Goal: Task Accomplishment & Management: Complete application form

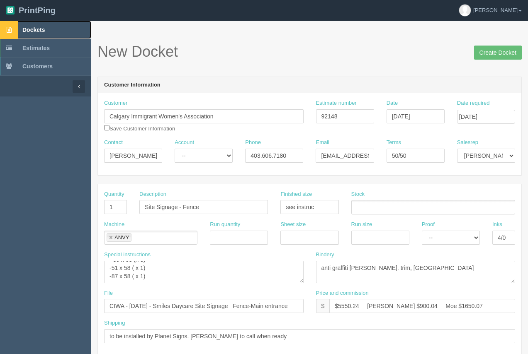
click at [36, 26] on link "Dockets" at bounding box center [45, 30] width 91 height 18
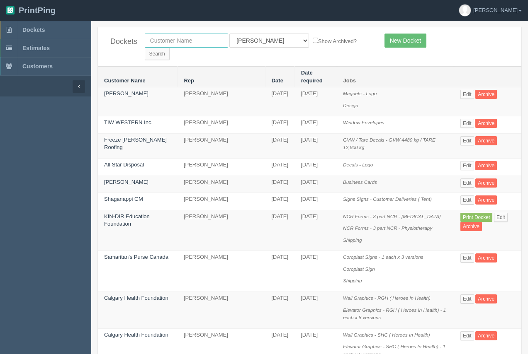
click at [187, 47] on input "text" at bounding box center [186, 41] width 83 height 14
type input "airdrie dodge"
drag, startPoint x: 258, startPoint y: 42, endPoint x: 257, endPoint y: 47, distance: 5.0
click at [258, 42] on select "All Users [PERSON_NAME] Test 1 [PERSON_NAME] [PERSON_NAME] [PERSON_NAME] France…" at bounding box center [269, 41] width 80 height 14
select select
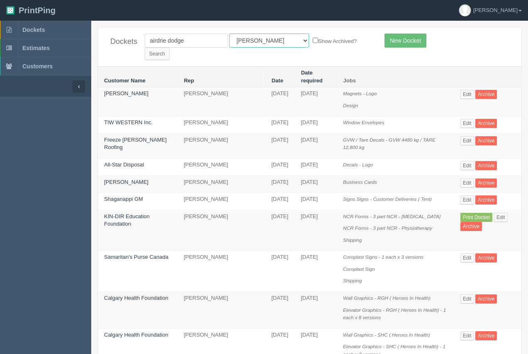
click at [229, 34] on select "All Users [PERSON_NAME] Test 1 [PERSON_NAME] [PERSON_NAME] [PERSON_NAME] France…" at bounding box center [269, 41] width 80 height 14
click at [316, 41] on label "Show Archived?" at bounding box center [335, 41] width 44 height 10
click at [170, 48] on input "Search" at bounding box center [157, 54] width 25 height 12
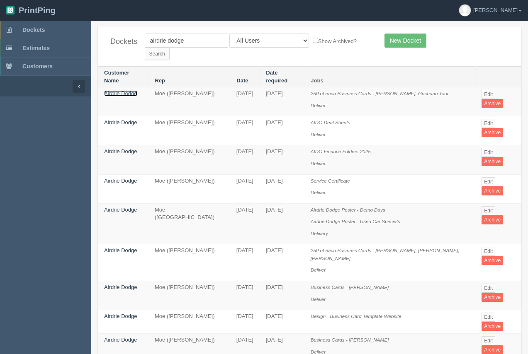
click at [131, 90] on link "Airdrie Dodge" at bounding box center [120, 93] width 33 height 6
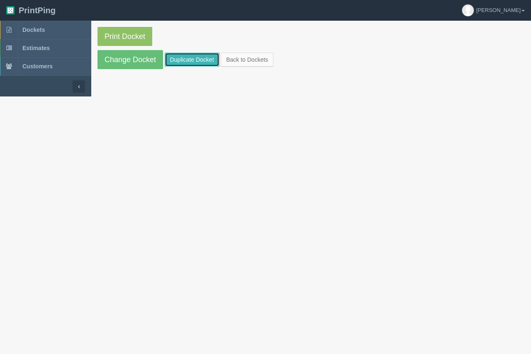
click at [171, 61] on link "Duplicate Docket" at bounding box center [192, 60] width 55 height 14
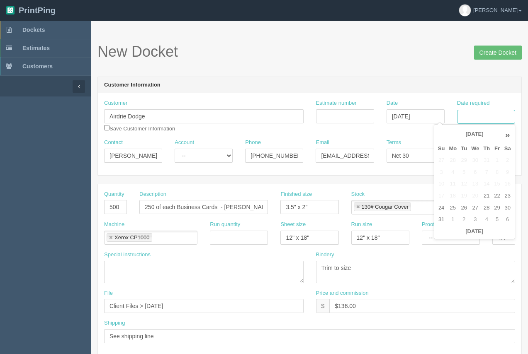
click at [471, 113] on input "Date required" at bounding box center [486, 117] width 58 height 14
click at [451, 204] on td "25" at bounding box center [453, 208] width 12 height 12
click at [508, 135] on th "»" at bounding box center [507, 134] width 11 height 17
click at [442, 136] on th "«" at bounding box center [441, 134] width 11 height 17
click at [508, 135] on th "»" at bounding box center [507, 134] width 11 height 17
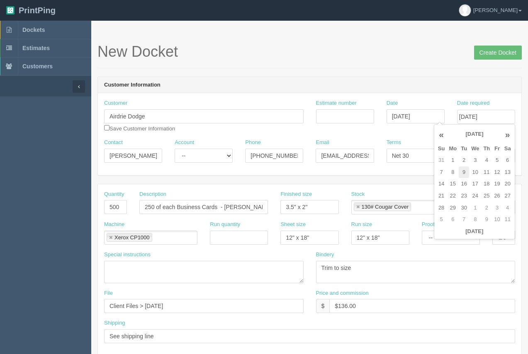
click at [465, 175] on td "9" at bounding box center [464, 173] width 10 height 12
type input "September 9, 2025"
click at [455, 47] on h1 "New Docket Create Docket" at bounding box center [309, 52] width 424 height 17
drag, startPoint x: 112, startPoint y: 158, endPoint x: 159, endPoint y: 158, distance: 46.9
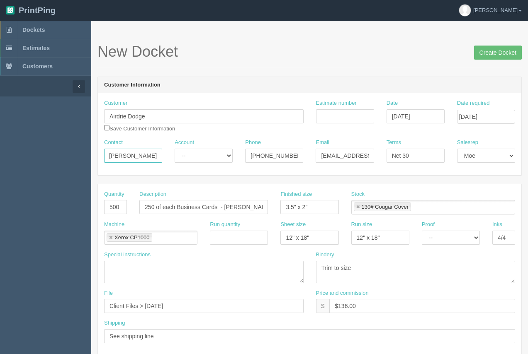
click at [165, 158] on div "Contact Matthew MacDonald" at bounding box center [133, 154] width 70 height 30
type input "Mark Aebig"
click at [487, 160] on select "Mark Mikayla Aly Arif Stacy Rebecca Matthew Viki Phil Greg Jim Sam Brandon Amy …" at bounding box center [486, 156] width 58 height 14
select select "6"
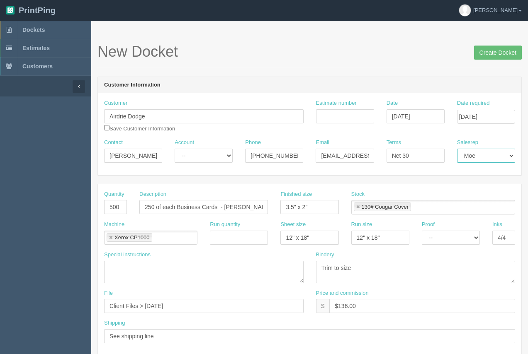
click at [457, 149] on select "Mark Mikayla Aly Arif Stacy Rebecca Matthew Viki Phil Greg Jim Sam Brandon Amy …" at bounding box center [486, 156] width 58 height 14
click at [358, 208] on link at bounding box center [357, 207] width 5 height 5
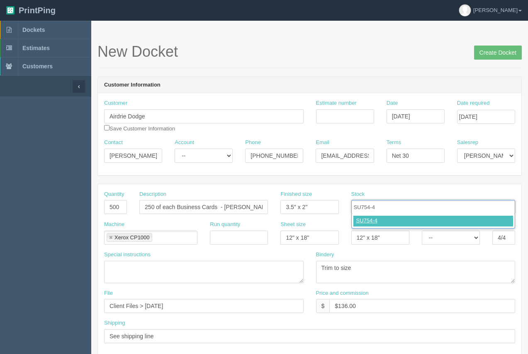
type input "SU754-4"
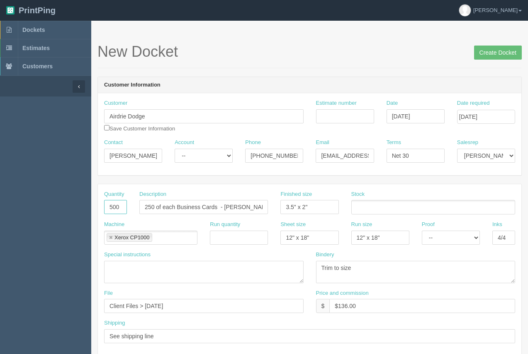
drag, startPoint x: 108, startPoint y: 207, endPoint x: 127, endPoint y: 209, distance: 18.7
click at [126, 209] on input "500" at bounding box center [115, 207] width 23 height 14
type input "10"
drag, startPoint x: 141, startPoint y: 205, endPoint x: 300, endPoint y: 197, distance: 159.4
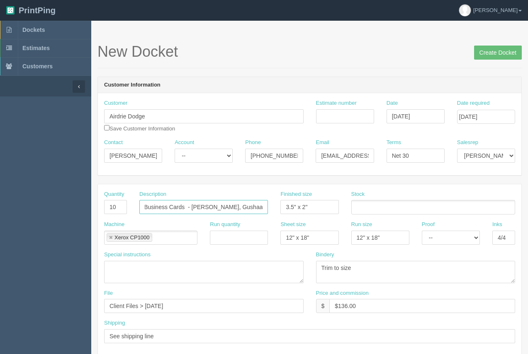
click at [300, 197] on div "Quantity 10 Description 250 of each Business Cards - Raven Vitug, Gushaan Toor …" at bounding box center [309, 206] width 423 height 30
click at [163, 208] on input "9ft Taerdrop Flags" at bounding box center [203, 207] width 129 height 14
type input "9ft Teardrop Flags"
drag, startPoint x: 316, startPoint y: 204, endPoint x: 268, endPoint y: 207, distance: 47.8
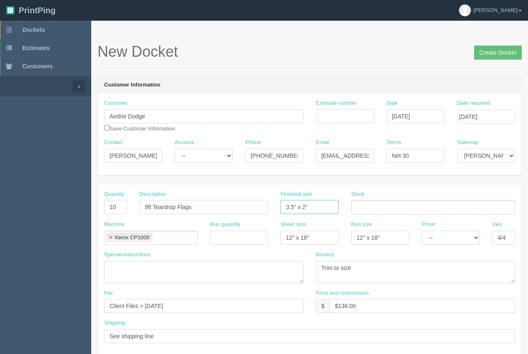
click at [268, 207] on div "Quantity 10 Description 9ft Teardrop Flags Finished size 3.5" x 2" Stock" at bounding box center [309, 206] width 423 height 30
type input "9ft"
click at [361, 209] on ul at bounding box center [433, 207] width 164 height 15
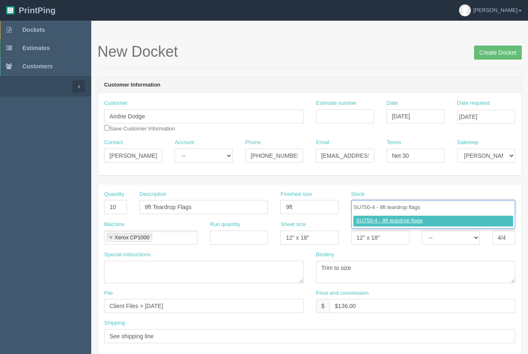
type input "SU750-4 - 9ft teardrop flags"
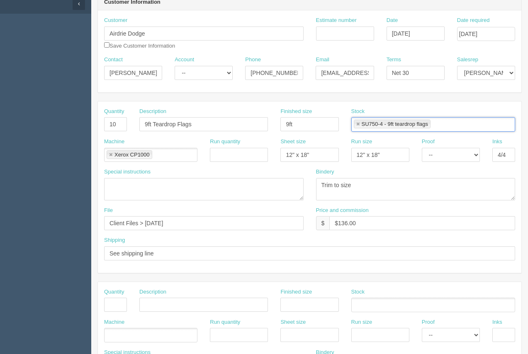
scroll to position [88, 0]
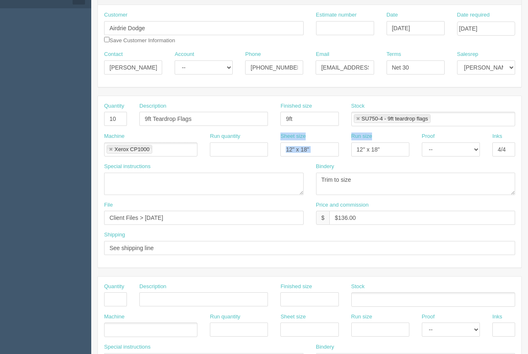
drag, startPoint x: 335, startPoint y: 149, endPoint x: 262, endPoint y: 155, distance: 73.6
click at [262, 155] on div "Machine Xerox CP1000 Xerox CP1000 Run quantity Sheet size 12" x 18" Run size 12…" at bounding box center [309, 148] width 423 height 30
click at [263, 160] on div "Run quantity" at bounding box center [239, 148] width 70 height 30
click at [313, 153] on input "12" x 18"" at bounding box center [309, 150] width 58 height 14
click at [315, 151] on input "12" x 18"" at bounding box center [309, 150] width 58 height 14
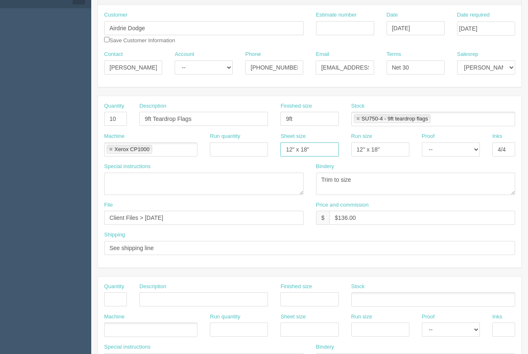
click at [315, 151] on input "12" x 18"" at bounding box center [309, 150] width 58 height 14
click at [269, 175] on textarea at bounding box center [203, 184] width 199 height 22
drag, startPoint x: 324, startPoint y: 147, endPoint x: 270, endPoint y: 150, distance: 54.4
click at [270, 150] on div "Machine Xerox CP1000 Xerox CP1000 Run quantity Sheet size 12" x 18" Run size 12…" at bounding box center [309, 148] width 423 height 30
drag, startPoint x: 386, startPoint y: 147, endPoint x: 341, endPoint y: 154, distance: 46.1
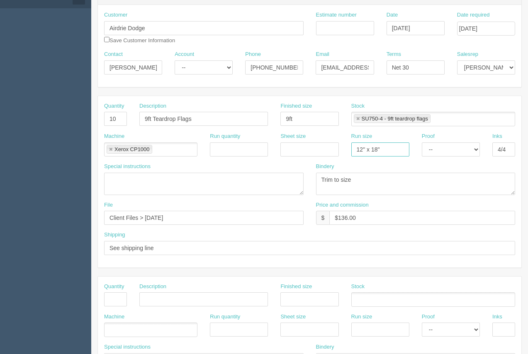
click at [341, 154] on div "Machine Xerox CP1000 Xerox CP1000 Run quantity Sheet size Run size 12" x 18" Pr…" at bounding box center [309, 148] width 423 height 30
click at [111, 150] on link at bounding box center [110, 149] width 5 height 5
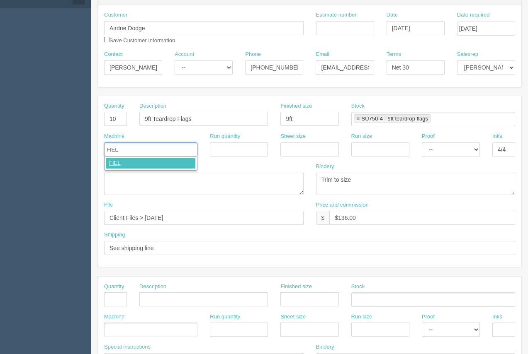
type input "FIEL"
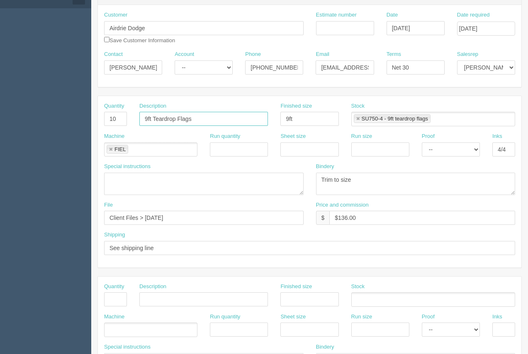
click at [205, 120] on input "9ft Teardrop Flags" at bounding box center [203, 119] width 129 height 14
click at [252, 119] on input "9ft Teardrop Flags - NEW x 4 / USED x 4 / Sale x 2" at bounding box center [203, 119] width 129 height 14
type input "9ft Teardrop Flags - NEW x 4 / USED x 4 / SALE x 2"
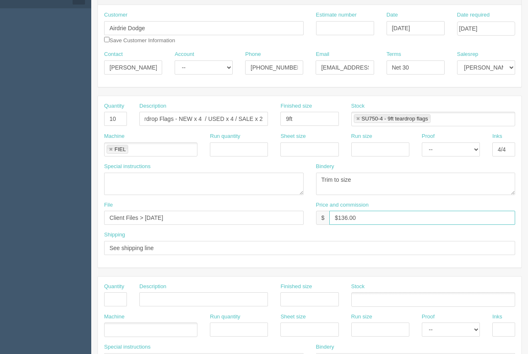
scroll to position [0, 0]
drag, startPoint x: 365, startPoint y: 220, endPoint x: 301, endPoint y: 212, distance: 64.8
click at [301, 212] on div "File Client Files > August 2025 Price and commission $ $136.00" at bounding box center [309, 216] width 423 height 30
type input "$2778.34"
drag, startPoint x: 199, startPoint y: 219, endPoint x: 113, endPoint y: 210, distance: 86.7
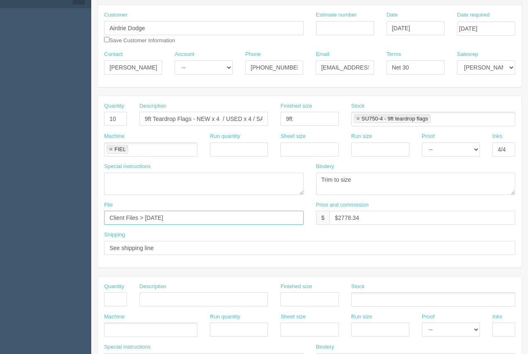
click at [107, 211] on div "File Client Files > August 2025" at bounding box center [203, 213] width 199 height 24
type input "August 2025 - Airdrie Dodge - Teardrop Flags"
drag, startPoint x: 171, startPoint y: 249, endPoint x: 91, endPoint y: 248, distance: 79.6
click at [91, 248] on section "New Docket Create Docket Customer Information Customer Airdrie Dodge Save Custo…" at bounding box center [309, 298] width 437 height 732
drag, startPoint x: 201, startPoint y: 250, endPoint x: 92, endPoint y: 259, distance: 109.4
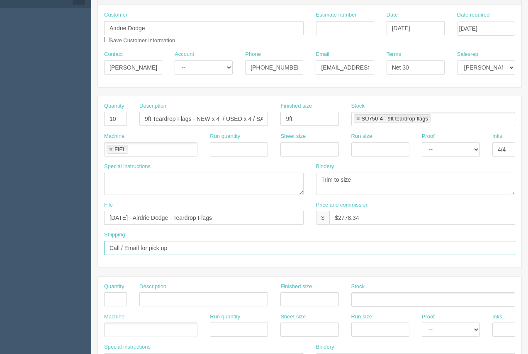
click at [92, 259] on section "New Docket Create Docket Customer Information Customer Airdrie Dodge Save Custo…" at bounding box center [309, 298] width 437 height 732
drag, startPoint x: 172, startPoint y: 248, endPoint x: 113, endPoint y: 249, distance: 58.9
click at [113, 248] on input "Corueir to cleint" at bounding box center [309, 248] width 411 height 14
click at [113, 248] on input "CCourier to client" at bounding box center [309, 248] width 411 height 14
type input "Courier to client"
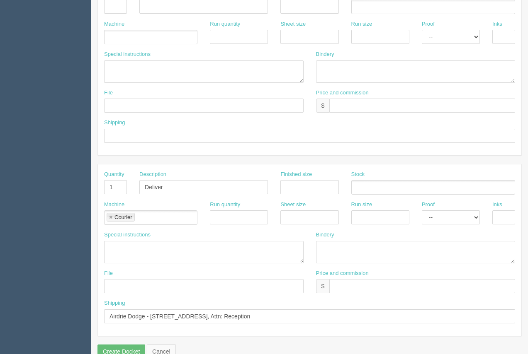
scroll to position [398, 0]
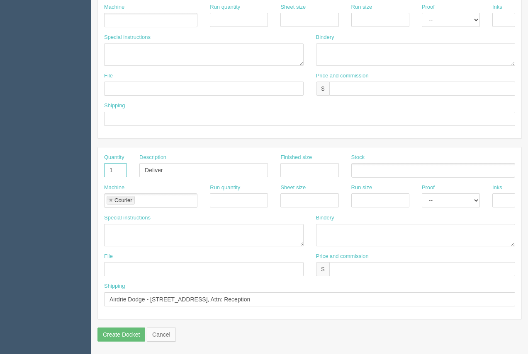
drag, startPoint x: 121, startPoint y: 171, endPoint x: 85, endPoint y: 171, distance: 35.2
click at [111, 201] on link at bounding box center [110, 200] width 5 height 5
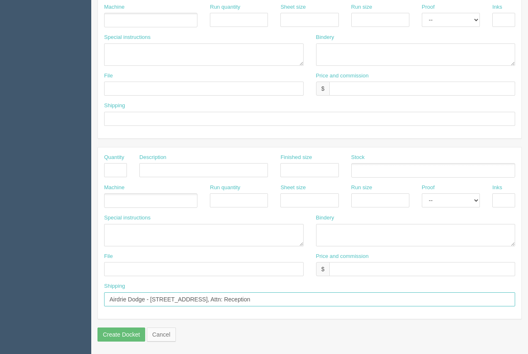
drag, startPoint x: 351, startPoint y: 301, endPoint x: 94, endPoint y: 291, distance: 256.8
click at [97, 291] on div "Quantity Description Finished size Stock Machine Run quantity Sheet size Run si…" at bounding box center [309, 233] width 424 height 172
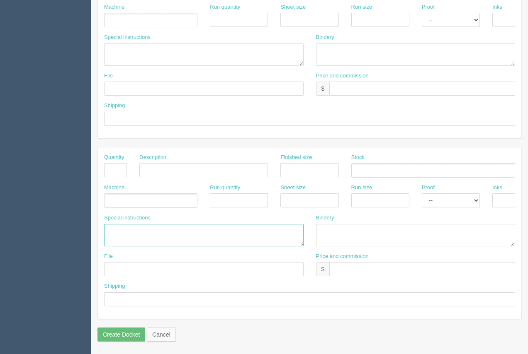
click at [109, 228] on textarea at bounding box center [203, 235] width 199 height 22
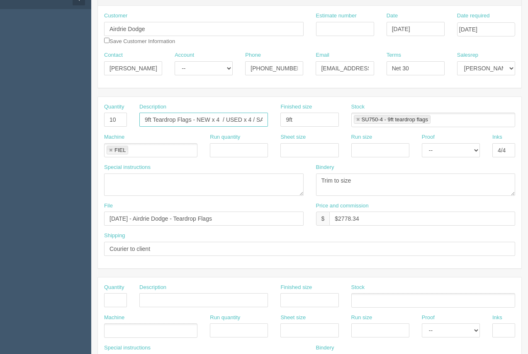
scroll to position [0, 18]
drag, startPoint x: 196, startPoint y: 118, endPoint x: 264, endPoint y: 121, distance: 68.5
click at [271, 123] on div "Description 9ft Teardrop Flags - NEW x 4 / USED x 4 / SALE x 2" at bounding box center [203, 118] width 141 height 30
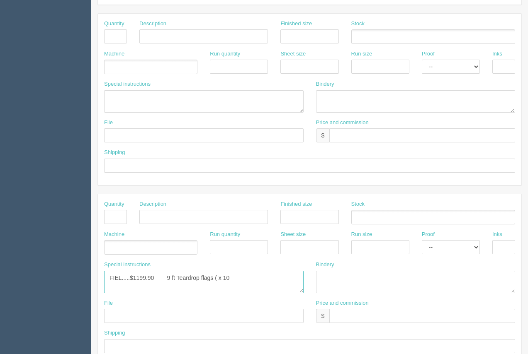
scroll to position [0, 0]
click at [234, 279] on textarea "FIEL.....$1199.90 9 ft Teardrop flags ( x 10" at bounding box center [203, 282] width 199 height 22
paste textarea "NEW x 4 / USED x 4 / SALE x 2"
click at [175, 280] on textarea "FIEL.....$1199.90 9 ft Teardrop flags ( x 10 - NEW x 4 / USED x 4 / SALE x 2)" at bounding box center [203, 282] width 199 height 22
click at [177, 286] on textarea "FIEL.....$1199.90 9 ft - double sided Teardrop flags ( x 10 - NEW x 4 / USED x …" at bounding box center [203, 282] width 199 height 22
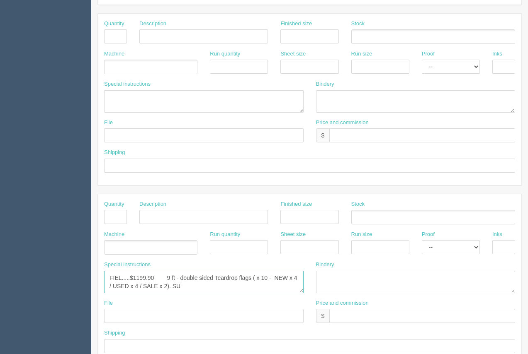
click at [187, 289] on textarea "FIEL.....$1199.90 9 ft - double sided Teardrop flags ( x 10 - NEW x 4 / USED x …" at bounding box center [203, 282] width 199 height 22
click at [190, 291] on textarea "FIEL.....$1199.90 9 ft - double sided Teardrop flags ( x 10 - NEW x 4 / USED x …" at bounding box center [203, 282] width 199 height 22
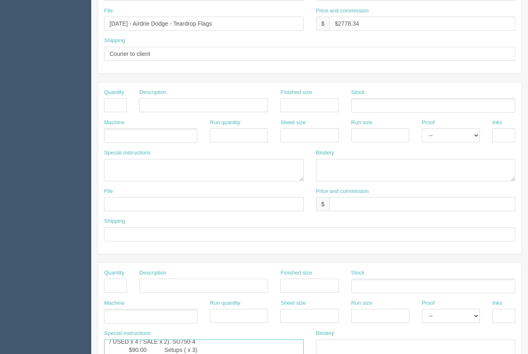
scroll to position [290, 0]
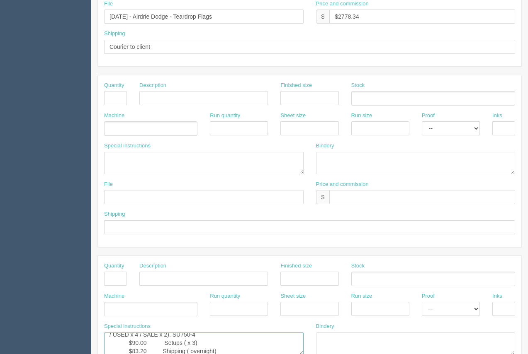
type textarea "FIEL.....$1199.90 9 ft - double sided Teardrop flags ( x 10 - NEW x 4 / USED x …"
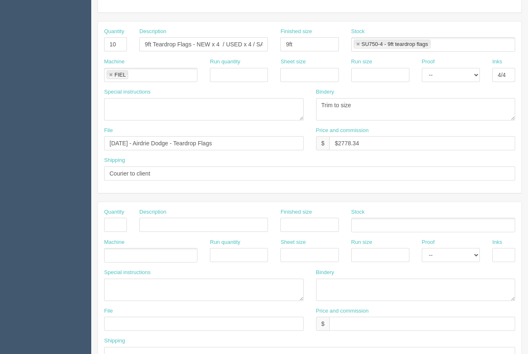
scroll to position [155, 0]
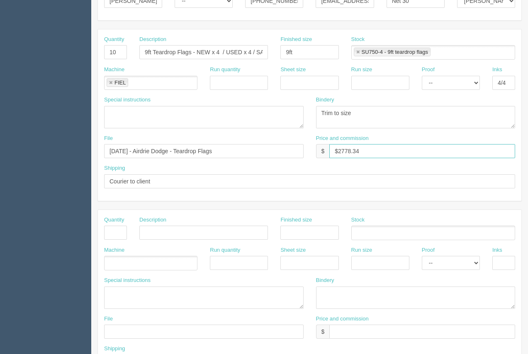
click at [419, 153] on input "$2778.34" at bounding box center [422, 151] width 186 height 14
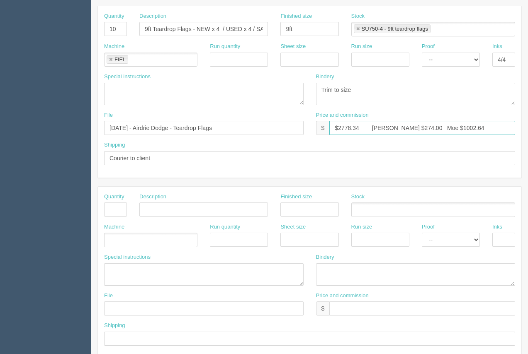
scroll to position [183, 0]
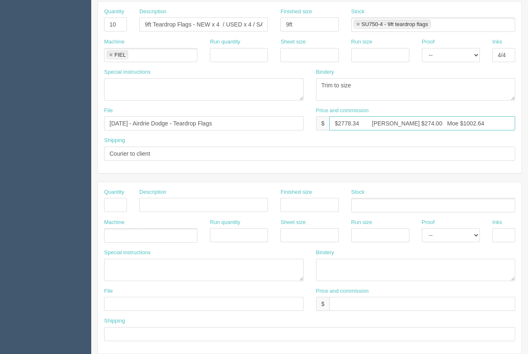
type input "$2778.34 Arif $274.00 Moe $1002.64"
drag, startPoint x: 368, startPoint y: 88, endPoint x: 294, endPoint y: 86, distance: 74.2
click at [294, 86] on div "Special instructions Bindery Trim to size" at bounding box center [309, 87] width 423 height 39
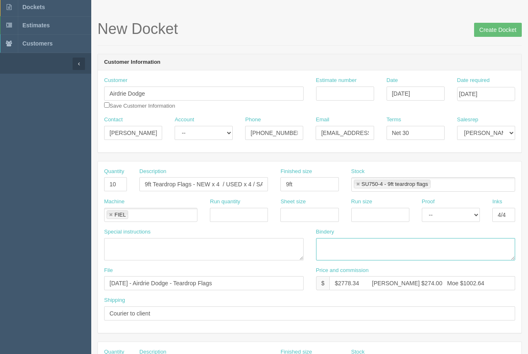
scroll to position [24, 0]
click at [487, 29] on input "Create Docket" at bounding box center [498, 29] width 48 height 14
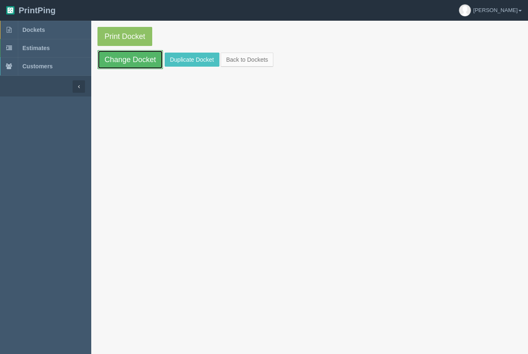
click at [145, 59] on link "Change Docket" at bounding box center [130, 59] width 66 height 19
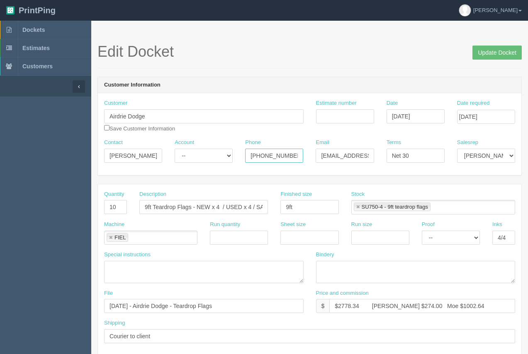
drag, startPoint x: 296, startPoint y: 157, endPoint x: 231, endPoint y: 156, distance: 65.9
click at [244, 153] on div "Phone 403-207-1057" at bounding box center [274, 154] width 70 height 30
type input "403.862.2263"
drag, startPoint x: 356, startPoint y: 154, endPoint x: 253, endPoint y: 151, distance: 103.3
click at [252, 151] on div "Contact Mark Aebig Account -- Existing Client Allrush Client Rep Client Phone 4…" at bounding box center [309, 154] width 423 height 30
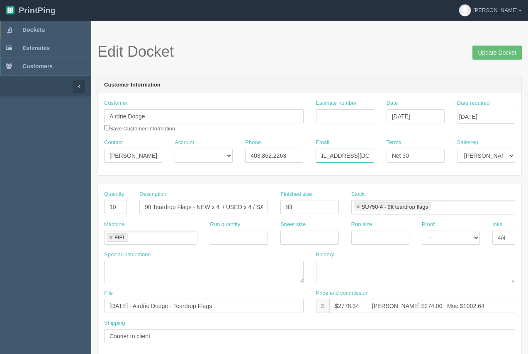
scroll to position [0, 18]
type input "maebig@kaizenauto.com"
click at [493, 53] on input "Update Docket" at bounding box center [496, 53] width 49 height 14
